Goal: Task Accomplishment & Management: Manage account settings

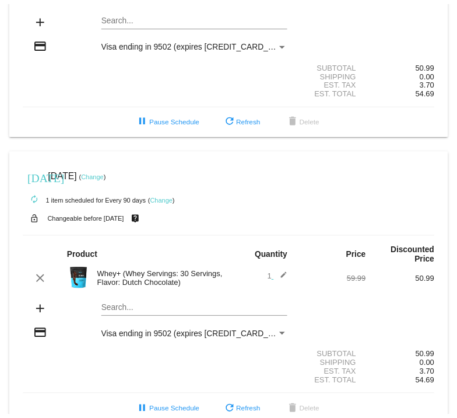
scroll to position [145, 0]
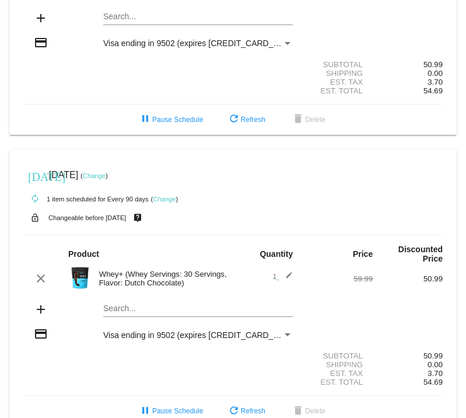
click at [106, 172] on link "Change" at bounding box center [94, 175] width 23 height 7
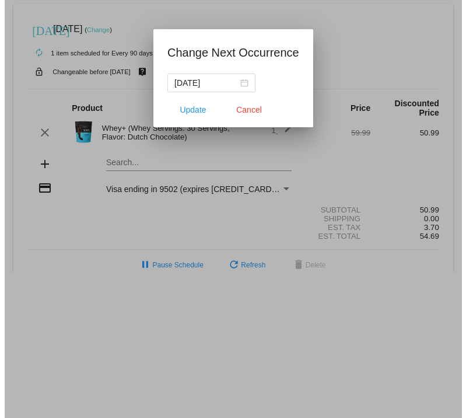
scroll to position [155, 0]
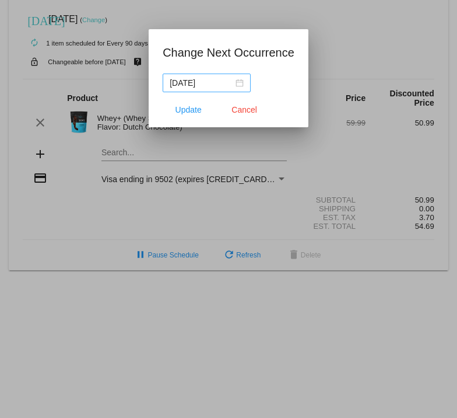
click at [239, 82] on div "[DATE]" at bounding box center [207, 82] width 74 height 13
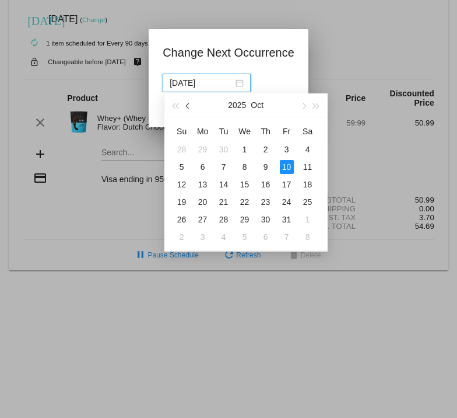
click at [188, 104] on span "button" at bounding box center [188, 106] width 6 height 6
click at [244, 166] on div "10" at bounding box center [245, 167] width 14 height 14
type input "[DATE]"
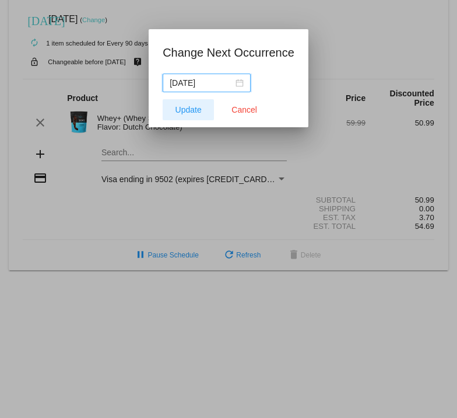
click at [198, 110] on span "Update" at bounding box center [189, 109] width 26 height 9
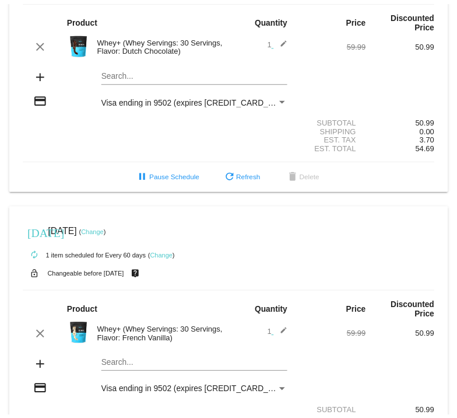
scroll to position [408, 0]
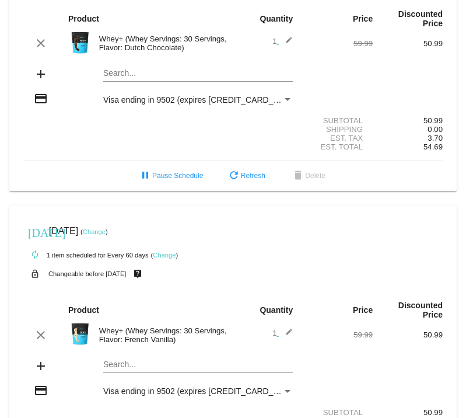
click at [106, 228] on link "Change" at bounding box center [94, 231] width 23 height 7
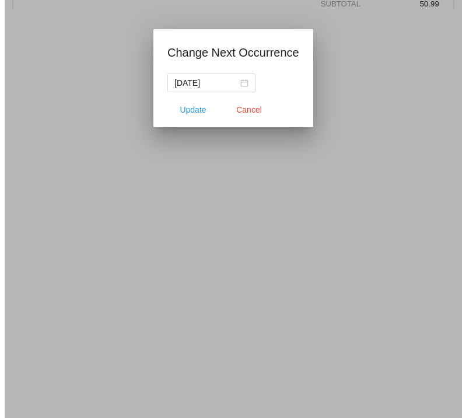
scroll to position [418, 0]
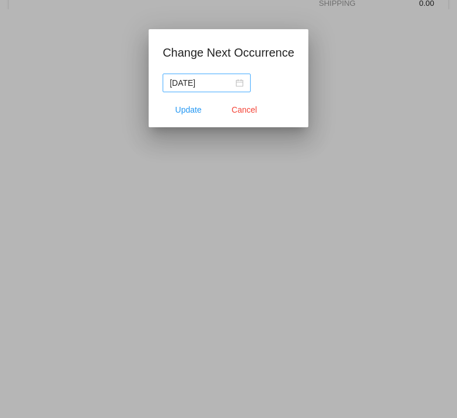
click at [240, 82] on div "[DATE]" at bounding box center [207, 82] width 74 height 13
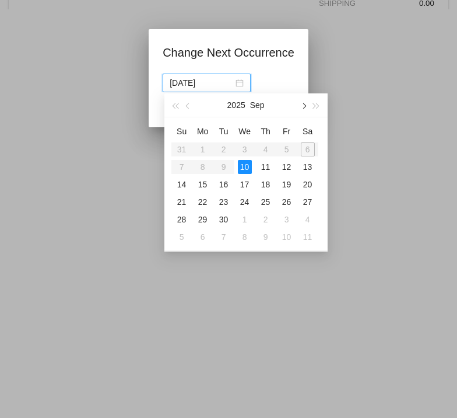
click at [304, 107] on span "button" at bounding box center [303, 106] width 6 height 6
click at [285, 164] on div "10" at bounding box center [287, 167] width 14 height 14
type input "[DATE]"
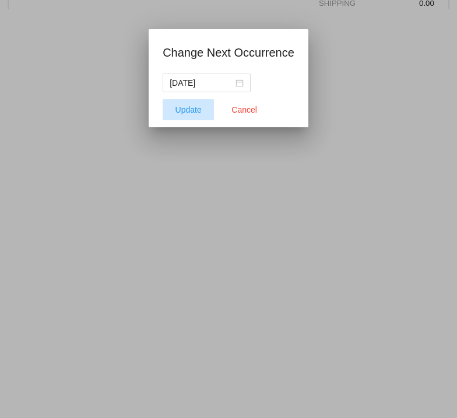
click at [183, 110] on span "Update" at bounding box center [189, 109] width 26 height 9
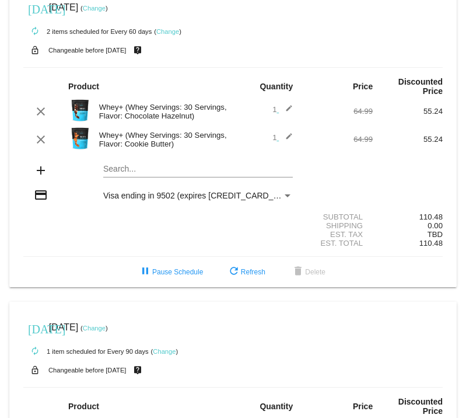
scroll to position [0, 0]
